Goal: Information Seeking & Learning: Learn about a topic

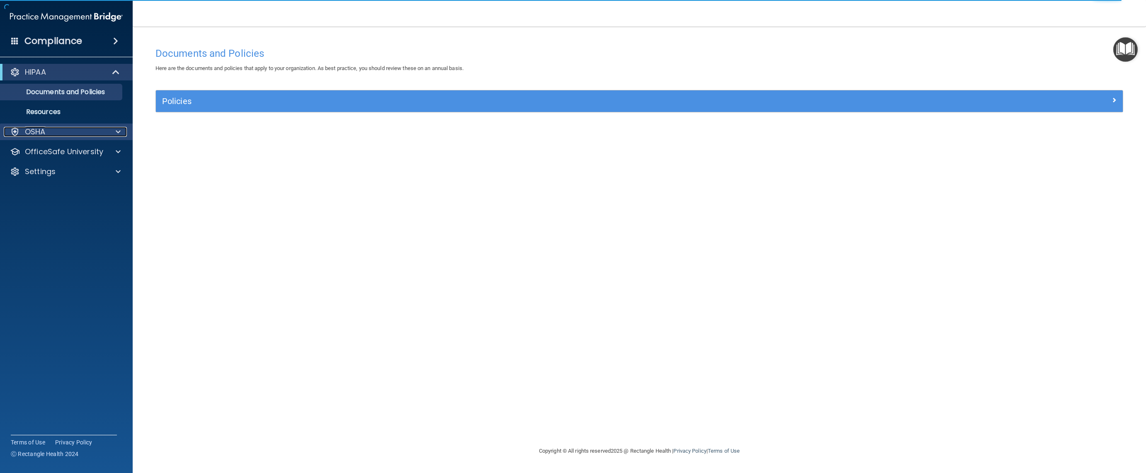
click at [40, 131] on p "OSHA" at bounding box center [35, 132] width 21 height 10
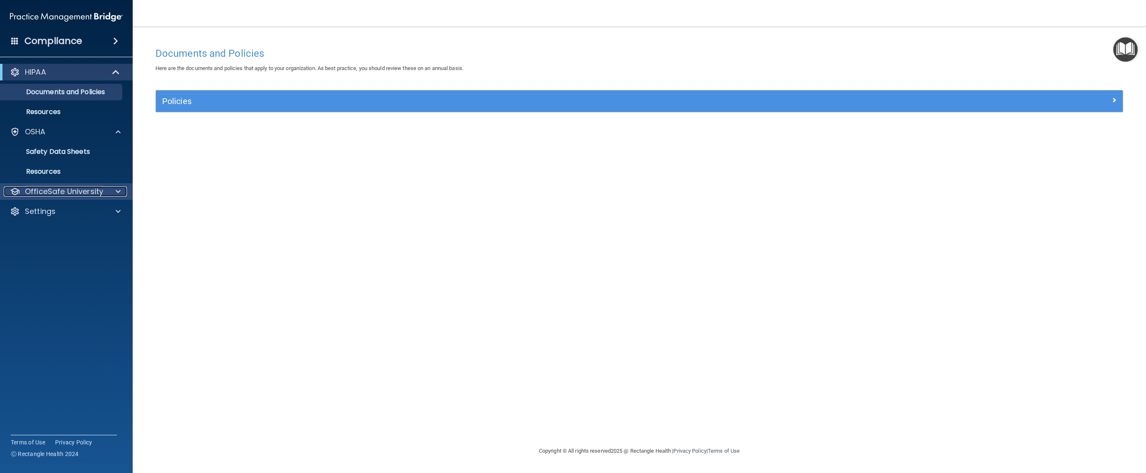
click at [92, 196] on p "OfficeSafe University" at bounding box center [64, 192] width 78 height 10
click at [68, 207] on p "HIPAA Training" at bounding box center [39, 211] width 68 height 8
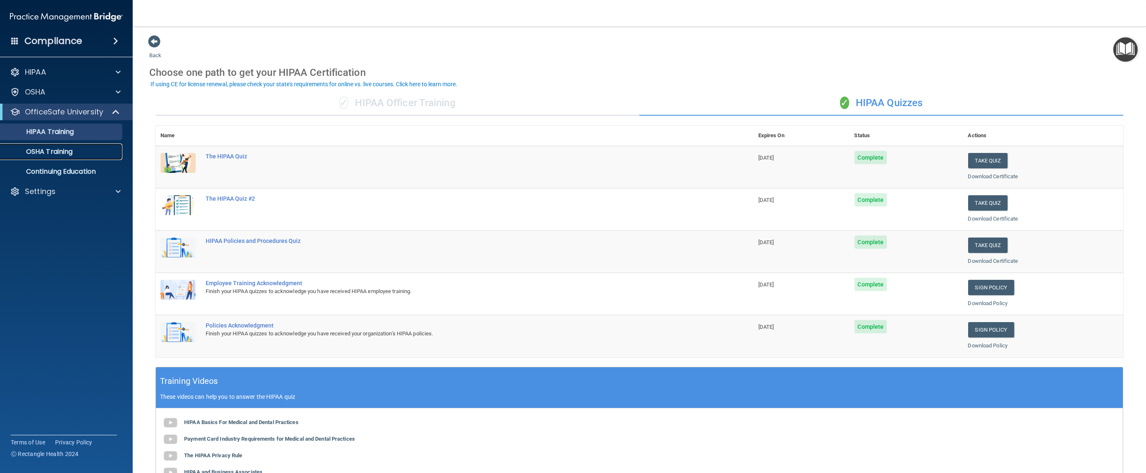
click at [47, 152] on p "OSHA Training" at bounding box center [38, 152] width 67 height 8
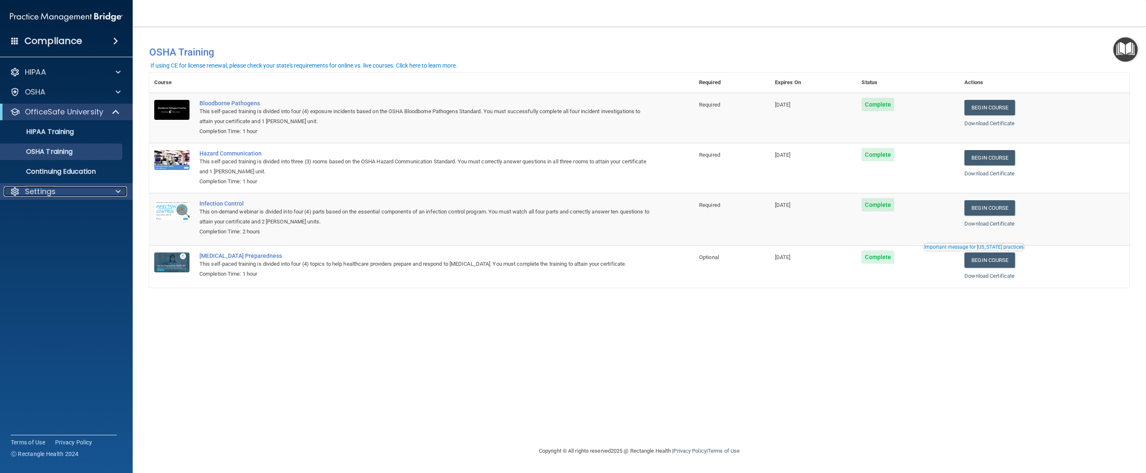
click at [46, 191] on p "Settings" at bounding box center [40, 192] width 31 height 10
click at [33, 70] on p "HIPAA" at bounding box center [35, 72] width 21 height 10
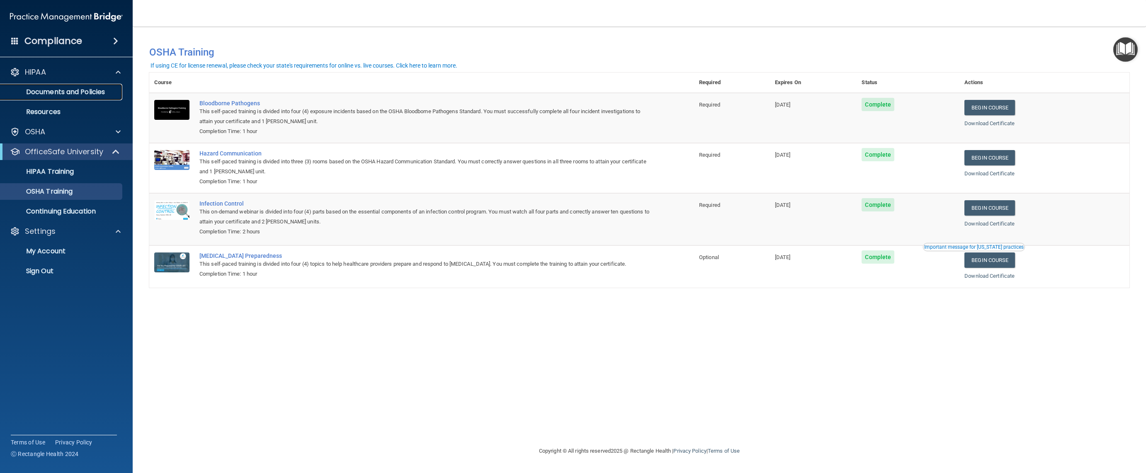
click at [45, 92] on p "Documents and Policies" at bounding box center [61, 92] width 113 height 8
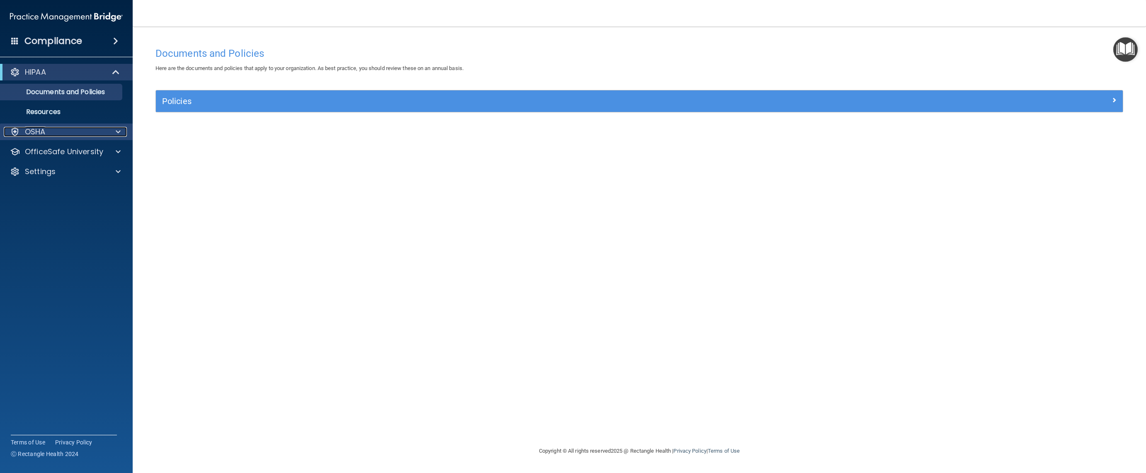
click at [39, 133] on p "OSHA" at bounding box center [35, 132] width 21 height 10
click at [45, 154] on p "Safety Data Sheets" at bounding box center [61, 152] width 113 height 8
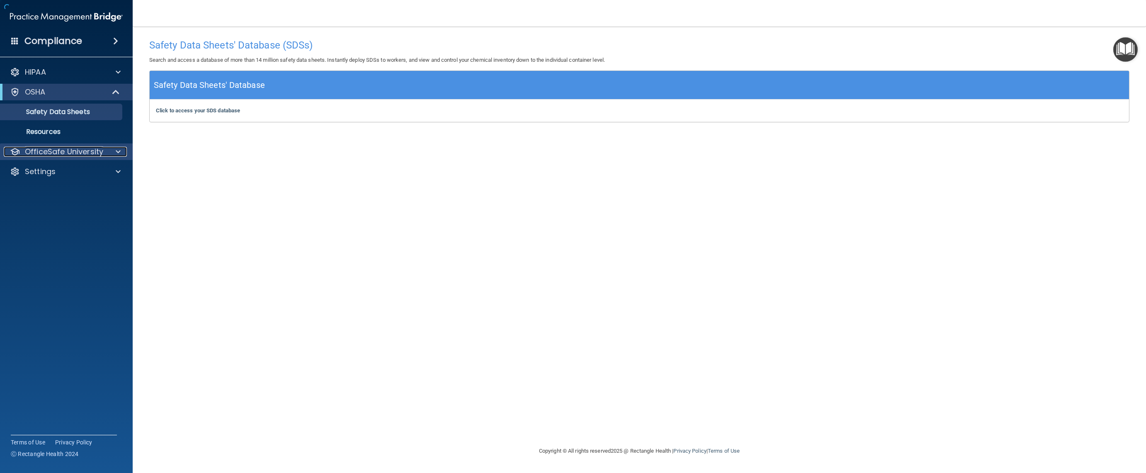
click at [63, 149] on p "OfficeSafe University" at bounding box center [64, 152] width 78 height 10
click at [62, 169] on p "HIPAA Training" at bounding box center [39, 171] width 68 height 8
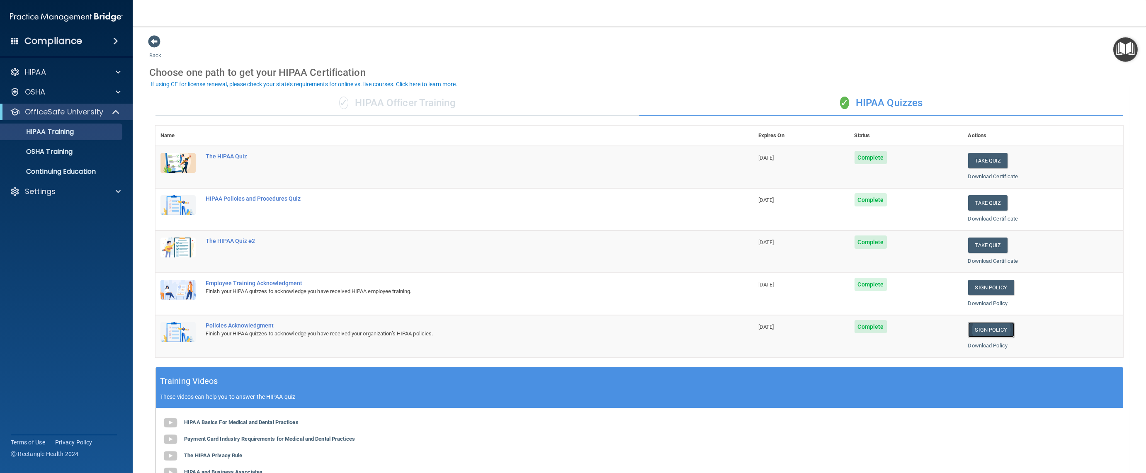
click at [1000, 330] on link "Sign Policy" at bounding box center [991, 329] width 46 height 15
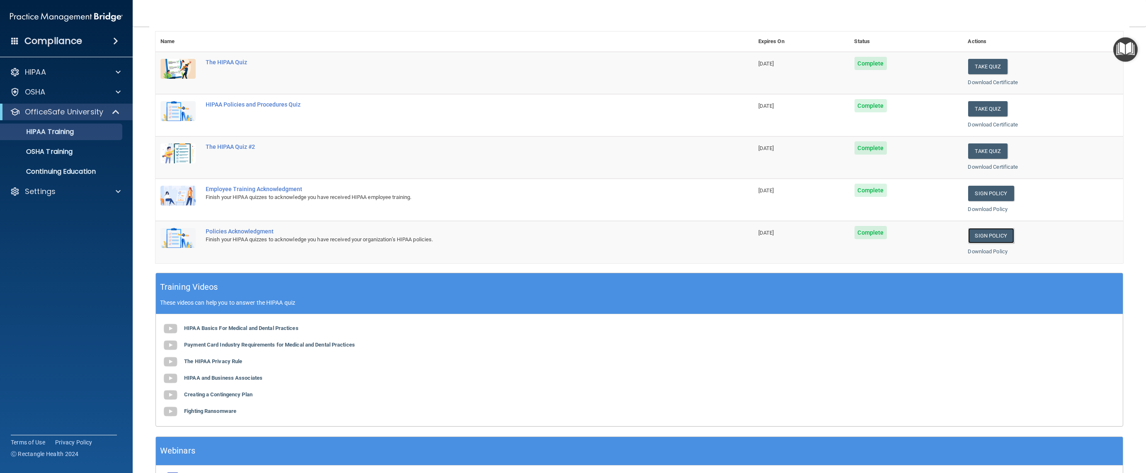
scroll to position [152, 0]
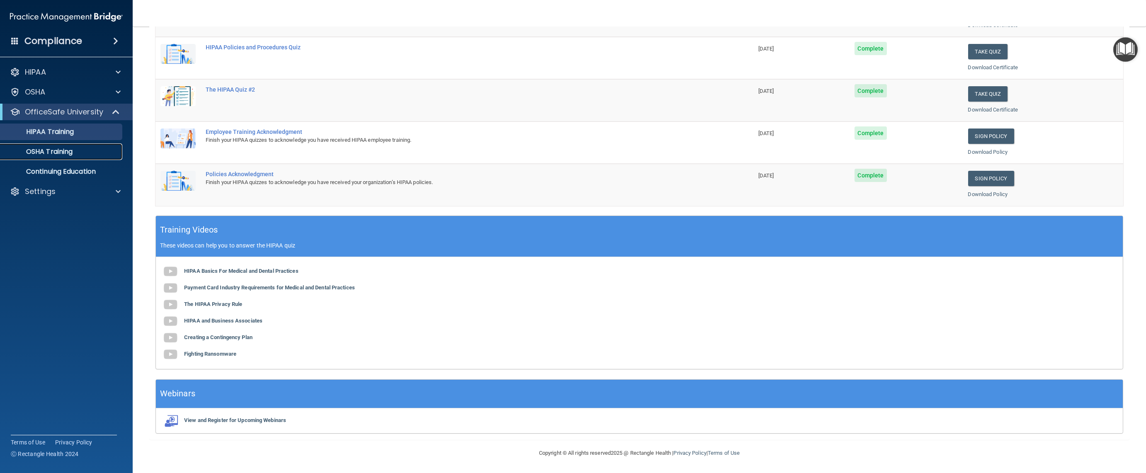
click at [53, 151] on p "OSHA Training" at bounding box center [38, 152] width 67 height 8
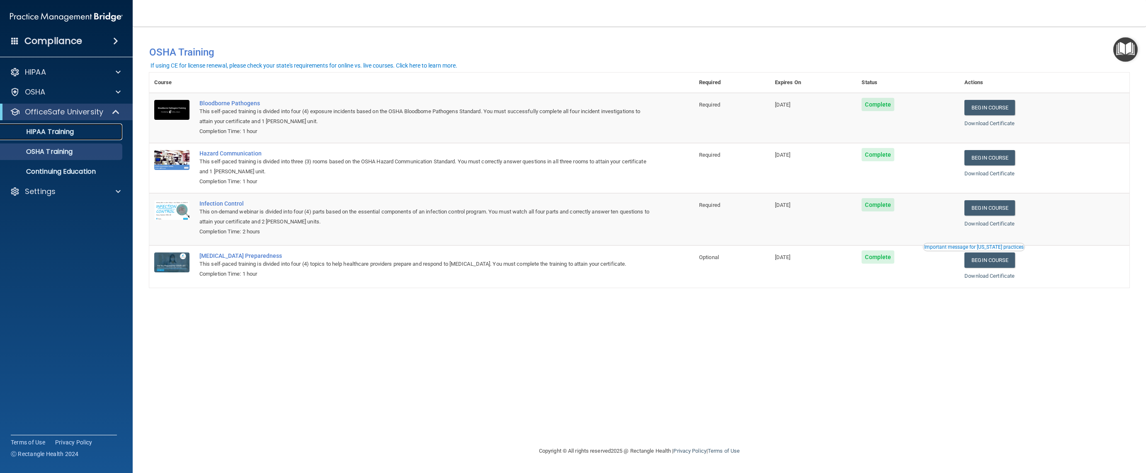
click at [53, 129] on p "HIPAA Training" at bounding box center [39, 132] width 68 height 8
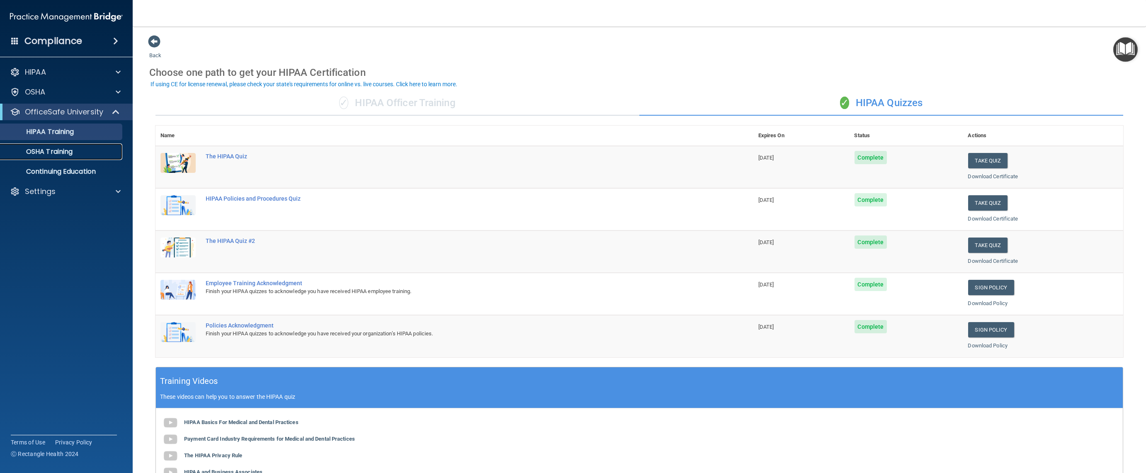
click at [42, 150] on p "OSHA Training" at bounding box center [38, 152] width 67 height 8
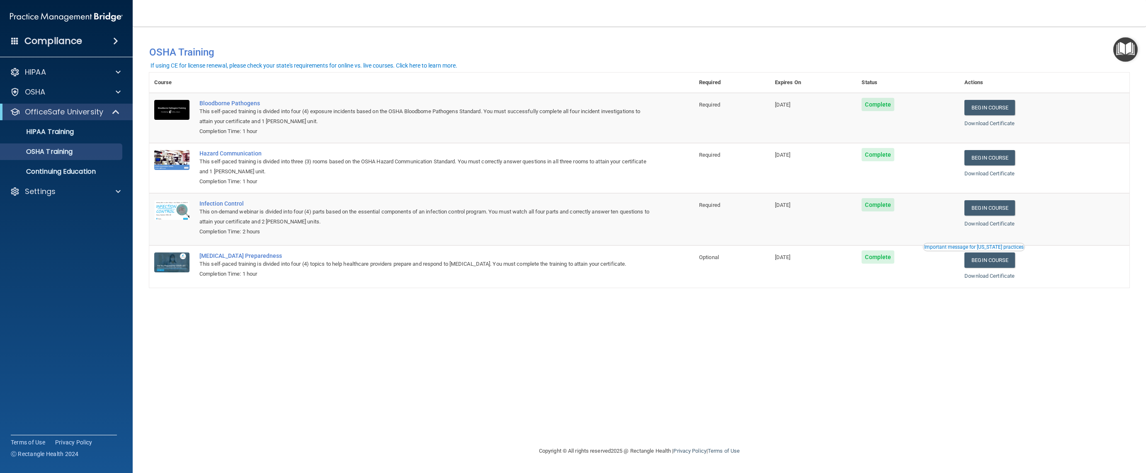
click at [67, 44] on h4 "Compliance" at bounding box center [53, 41] width 58 height 12
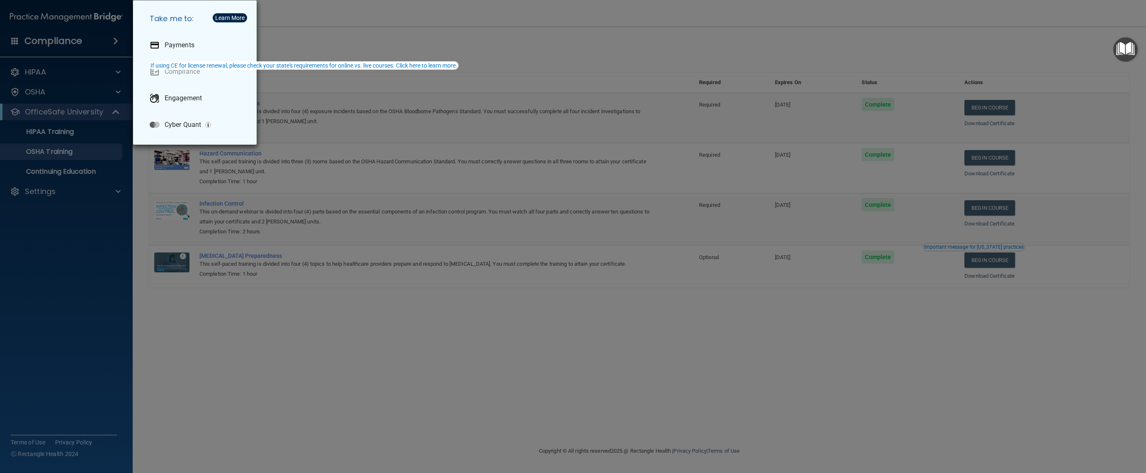
click at [48, 388] on div "Take me to: Payments Compliance Engagement Cyber Quant" at bounding box center [573, 236] width 1146 height 473
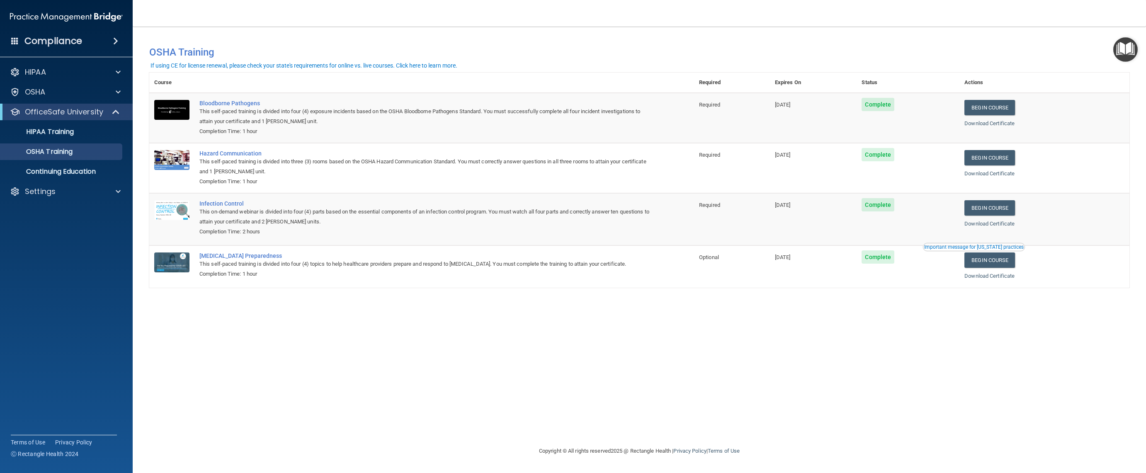
click at [11, 37] on span at bounding box center [14, 40] width 7 height 7
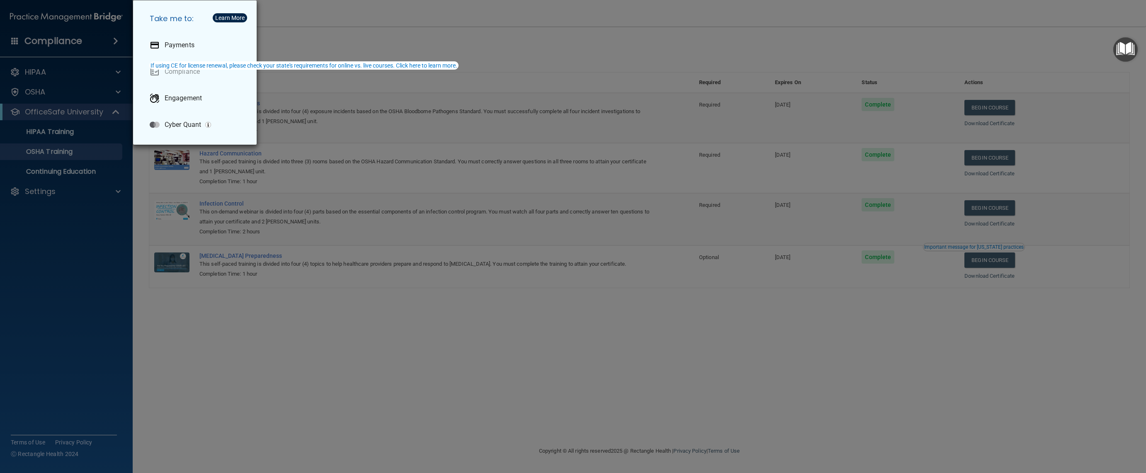
click at [71, 333] on div "Take me to: Payments Compliance Engagement Cyber Quant" at bounding box center [573, 236] width 1146 height 473
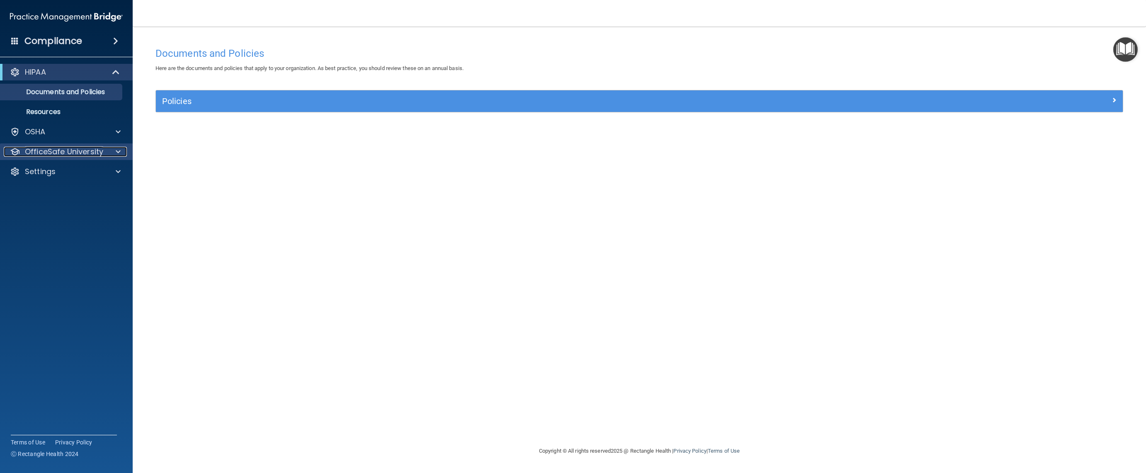
click at [103, 151] on div "OfficeSafe University" at bounding box center [55, 152] width 103 height 10
click at [75, 175] on div "HIPAA Training" at bounding box center [61, 171] width 113 height 8
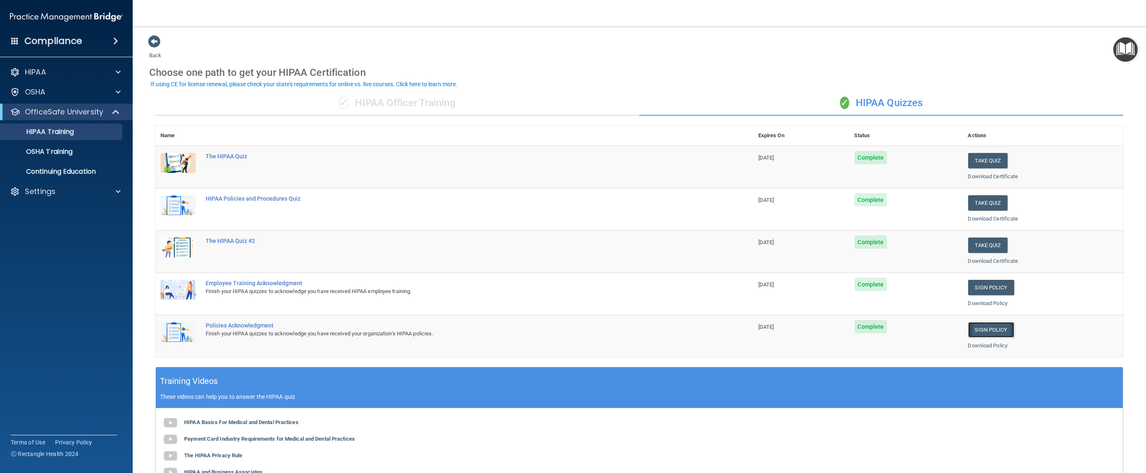
click at [993, 332] on link "Sign Policy" at bounding box center [991, 329] width 46 height 15
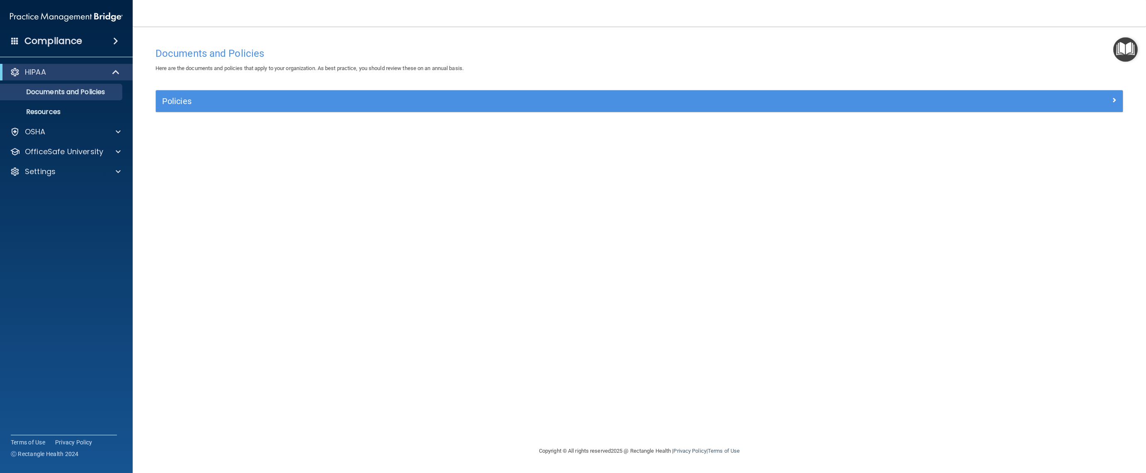
click at [1120, 42] on img "Open Resource Center" at bounding box center [1125, 49] width 24 height 24
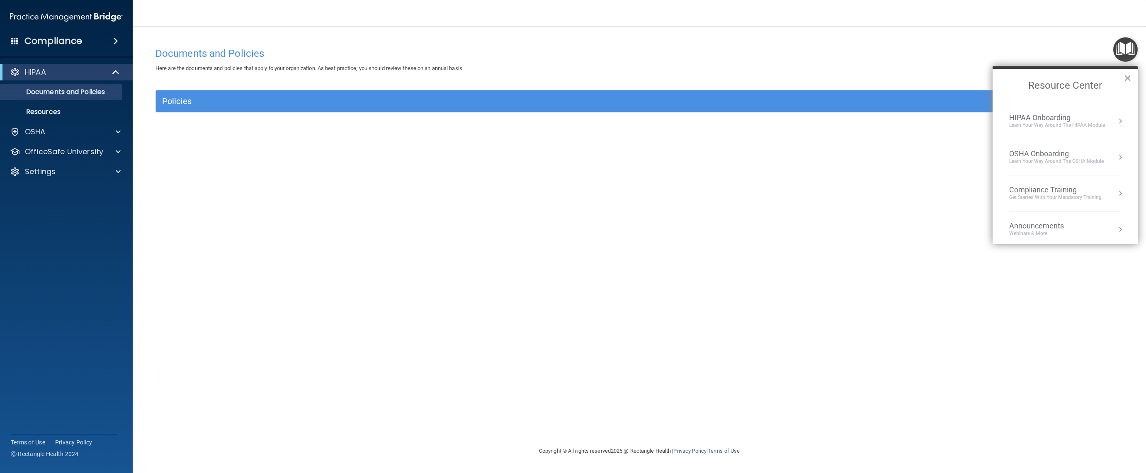
click at [1129, 73] on button "×" at bounding box center [1127, 77] width 8 height 13
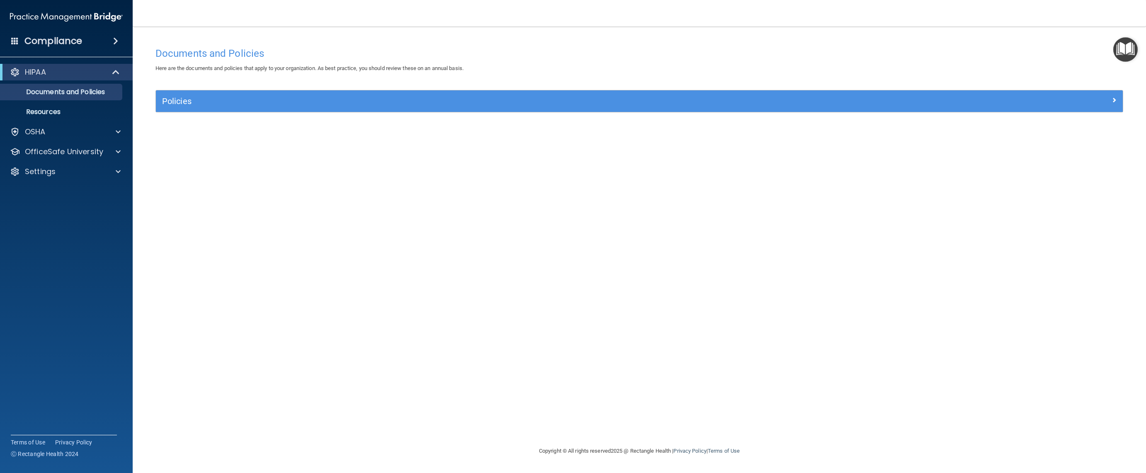
click at [1120, 46] on img "Open Resource Center" at bounding box center [1125, 49] width 24 height 24
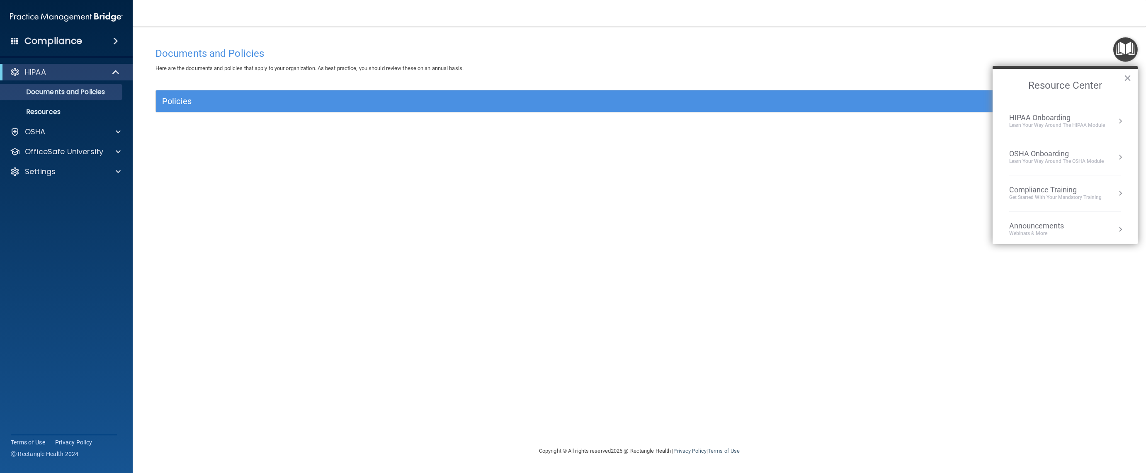
click at [964, 302] on div "Documents and Policies Here are the documents and policies that apply to your o…" at bounding box center [639, 244] width 980 height 403
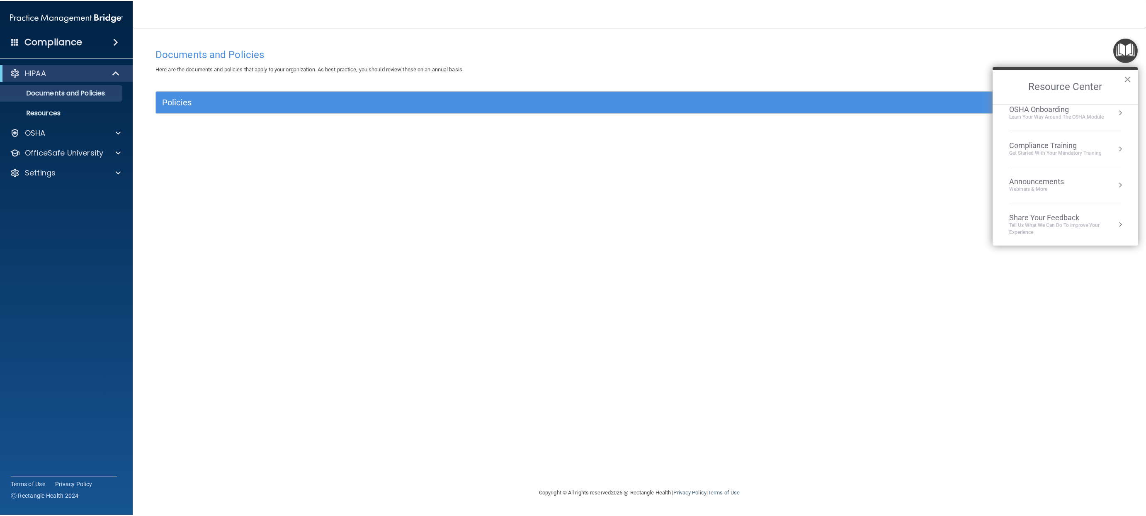
scroll to position [36, 0]
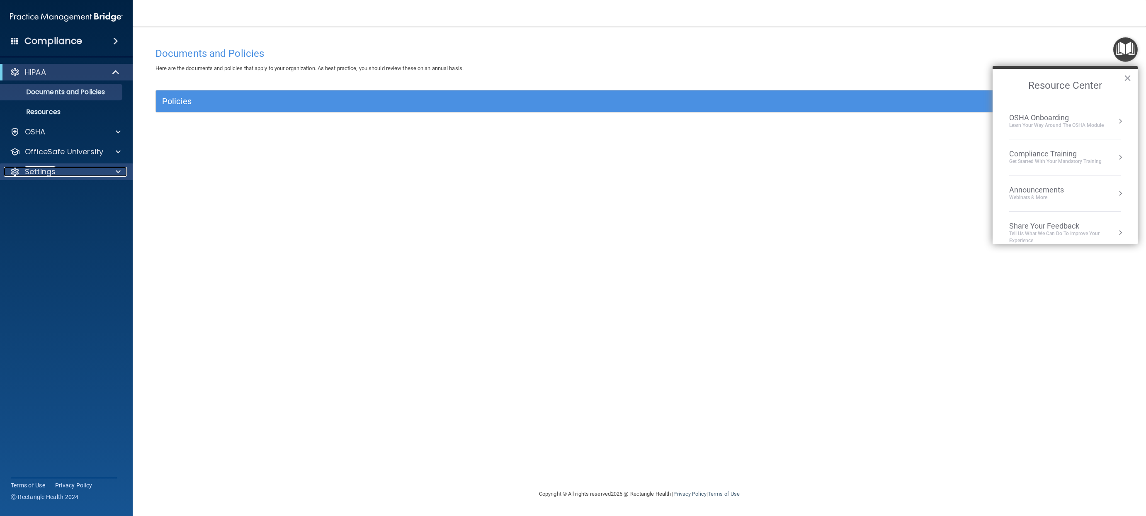
click at [48, 168] on p "Settings" at bounding box center [40, 172] width 31 height 10
click at [41, 211] on p "Sign Out" at bounding box center [61, 211] width 113 height 8
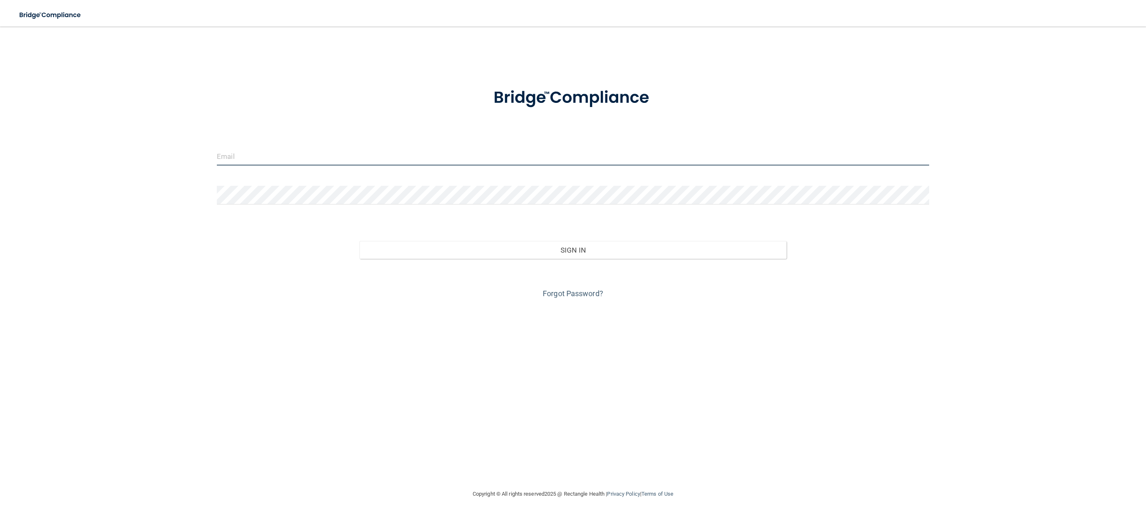
click at [230, 153] on input "email" at bounding box center [573, 156] width 712 height 19
type input "[EMAIL_ADDRESS][DOMAIN_NAME]"
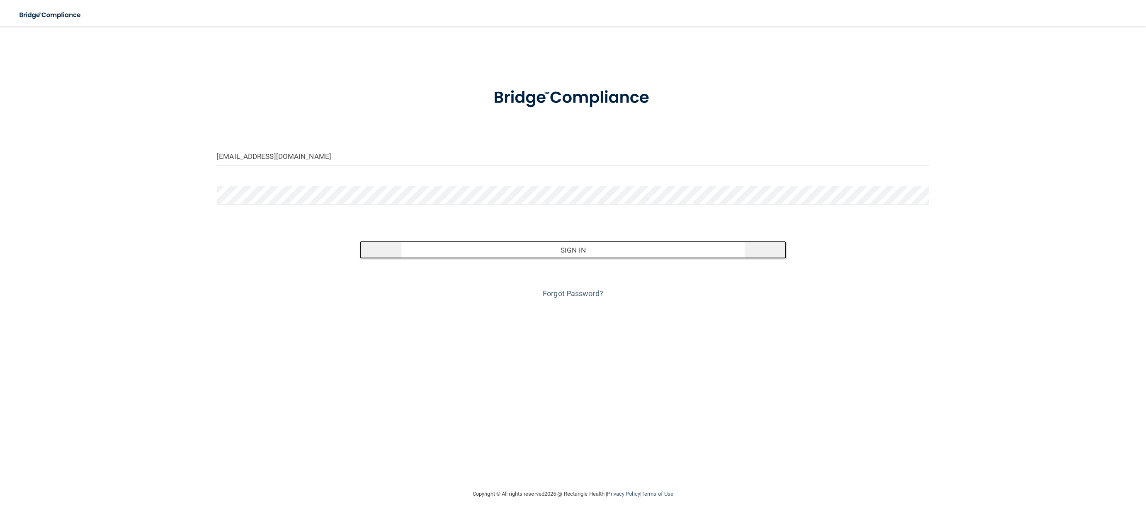
click at [533, 245] on button "Sign In" at bounding box center [572, 250] width 427 height 18
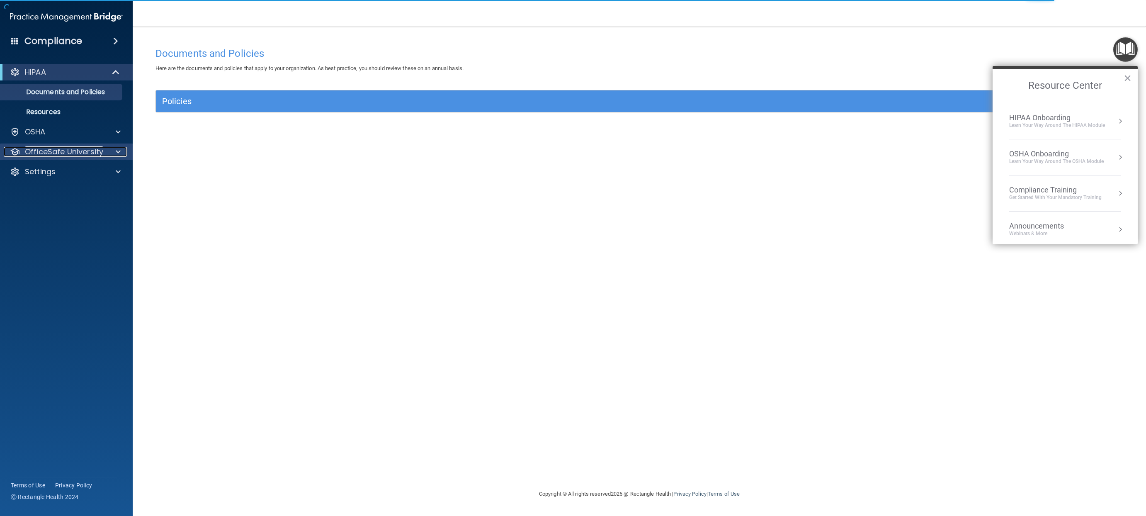
click at [92, 150] on p "OfficeSafe University" at bounding box center [64, 152] width 78 height 10
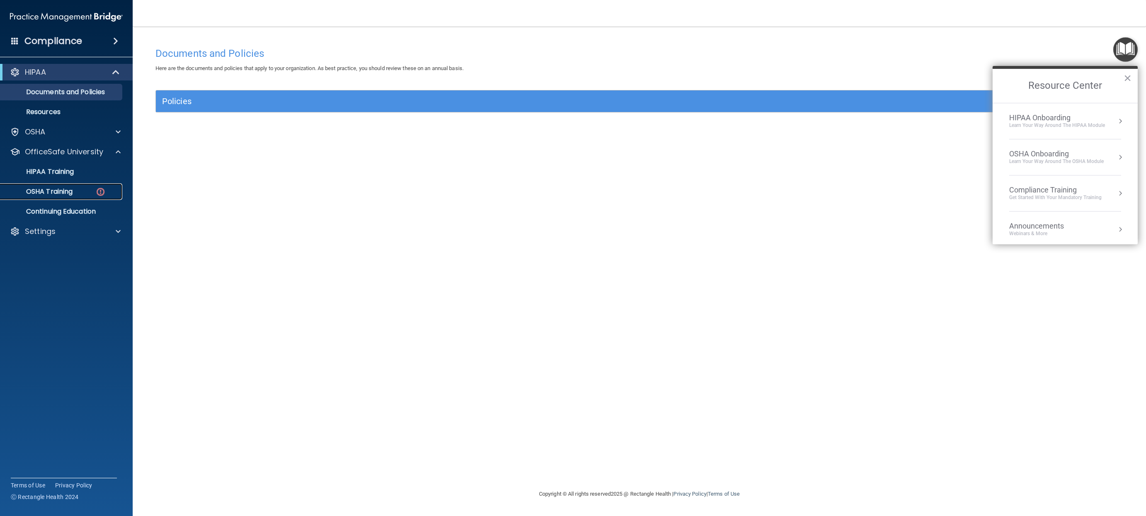
click at [71, 189] on p "OSHA Training" at bounding box center [38, 191] width 67 height 8
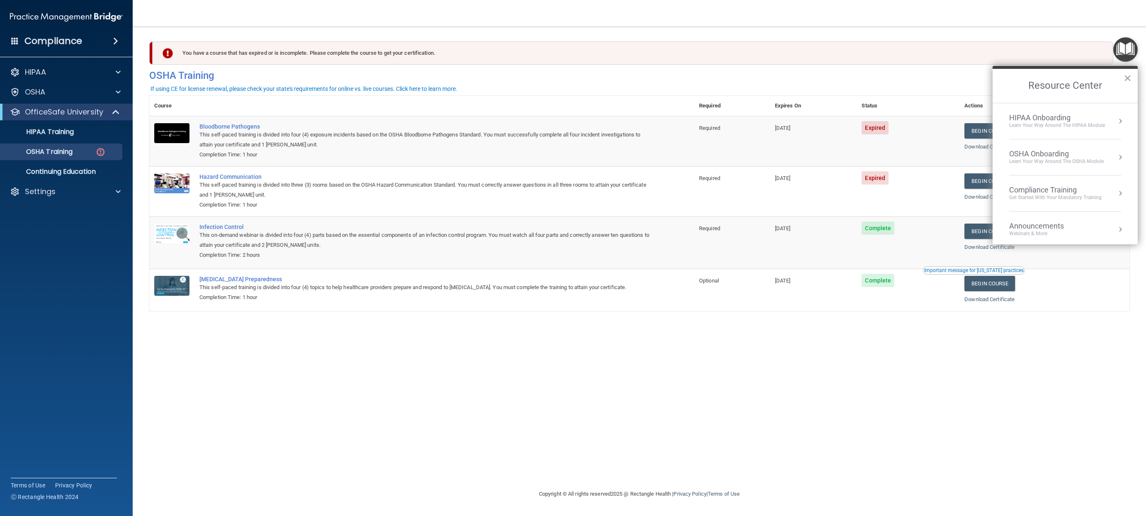
click at [968, 465] on div "You have a course that has expired or is incomplete. Please complete the course…" at bounding box center [639, 258] width 980 height 446
click at [960, 411] on div "You have a course that has expired or is incomplete. Please complete the course…" at bounding box center [639, 258] width 980 height 446
drag, startPoint x: 1129, startPoint y: 75, endPoint x: 1141, endPoint y: 196, distance: 121.5
click at [1129, 78] on button "×" at bounding box center [1127, 77] width 8 height 13
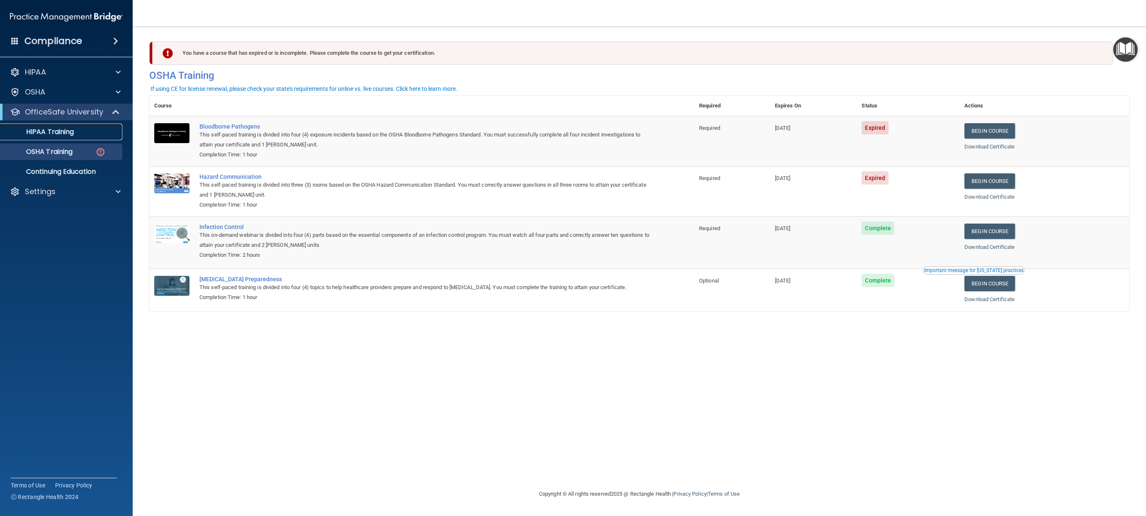
click at [46, 130] on p "HIPAA Training" at bounding box center [39, 132] width 68 height 8
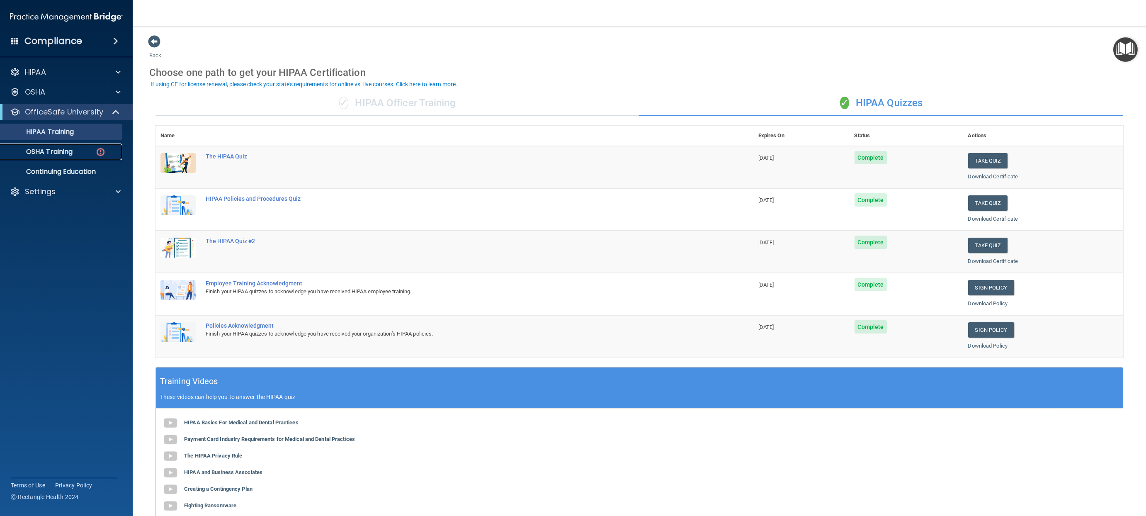
click at [73, 153] on p "OSHA Training" at bounding box center [38, 152] width 67 height 8
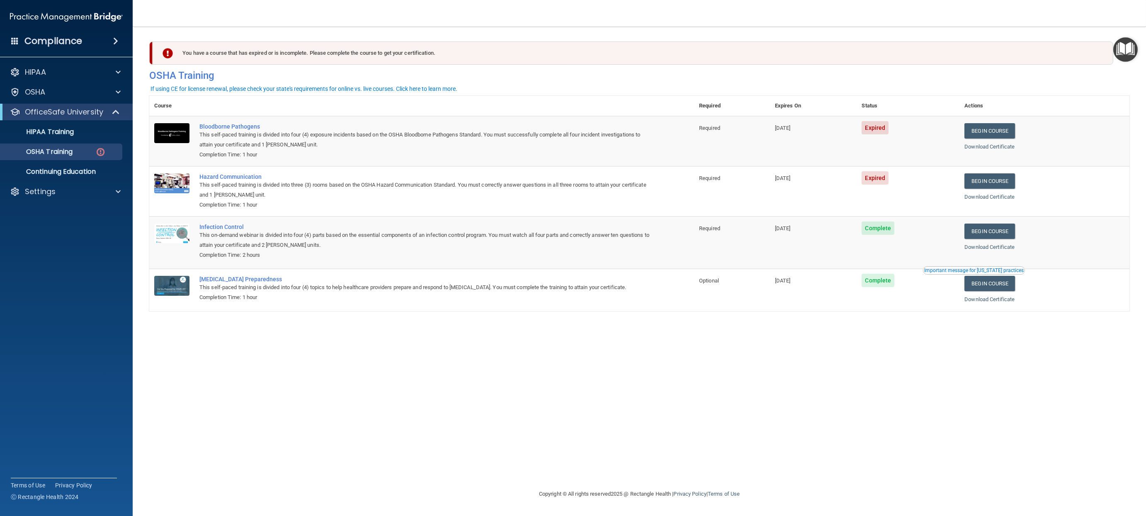
click at [1129, 51] on img "Open Resource Center" at bounding box center [1125, 49] width 24 height 24
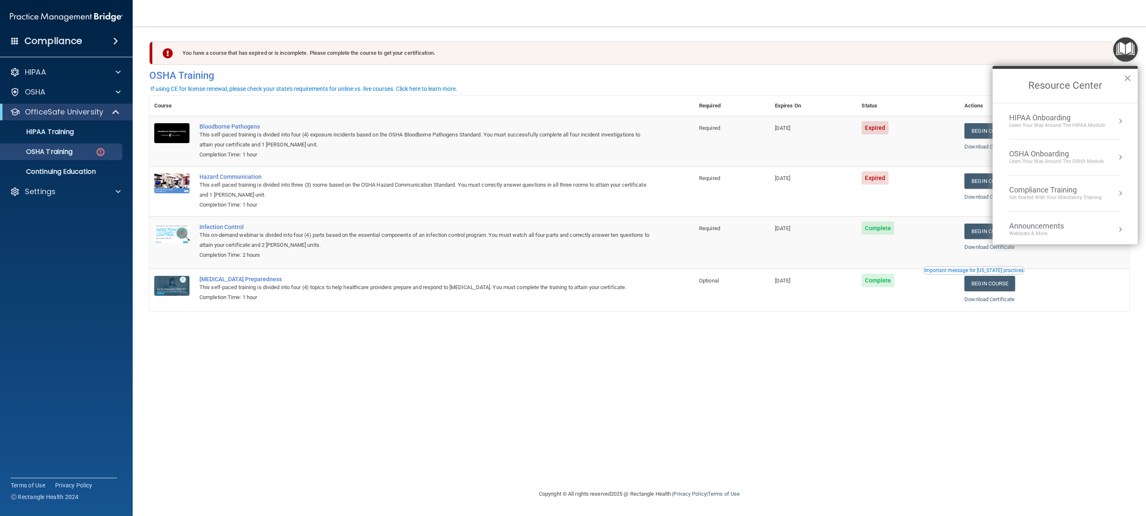
scroll to position [46, 0]
click at [1129, 77] on button "×" at bounding box center [1127, 77] width 8 height 13
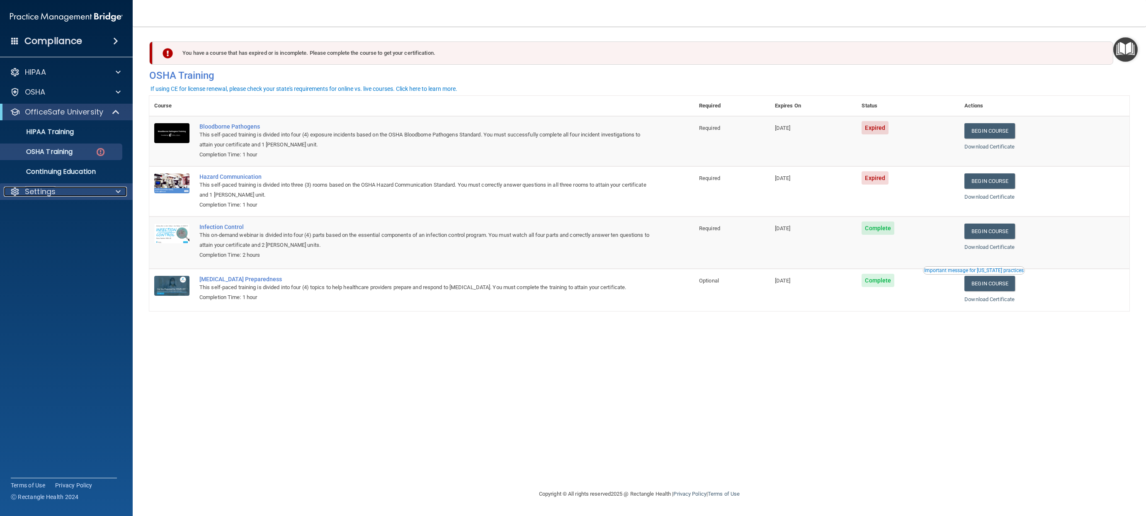
click at [63, 192] on div "Settings" at bounding box center [55, 192] width 103 height 10
click at [53, 228] on p "Sign Out" at bounding box center [61, 231] width 113 height 8
